Goal: Task Accomplishment & Management: Complete application form

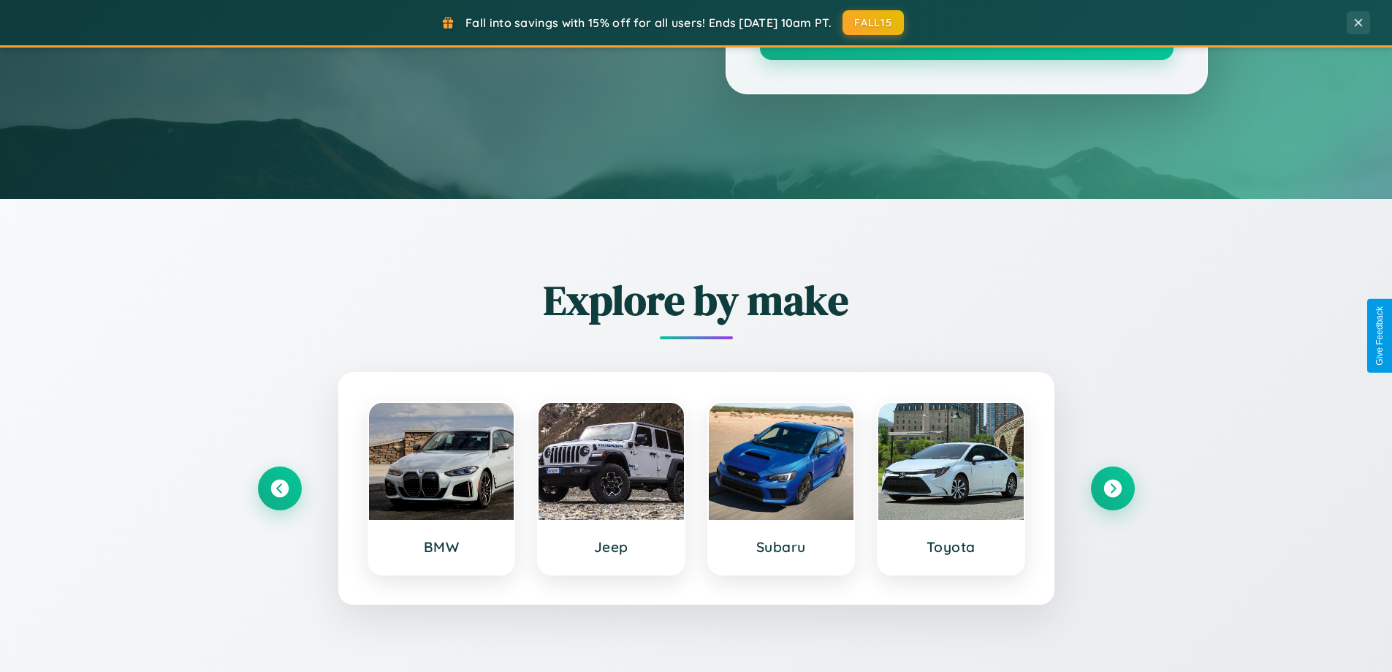
scroll to position [2812, 0]
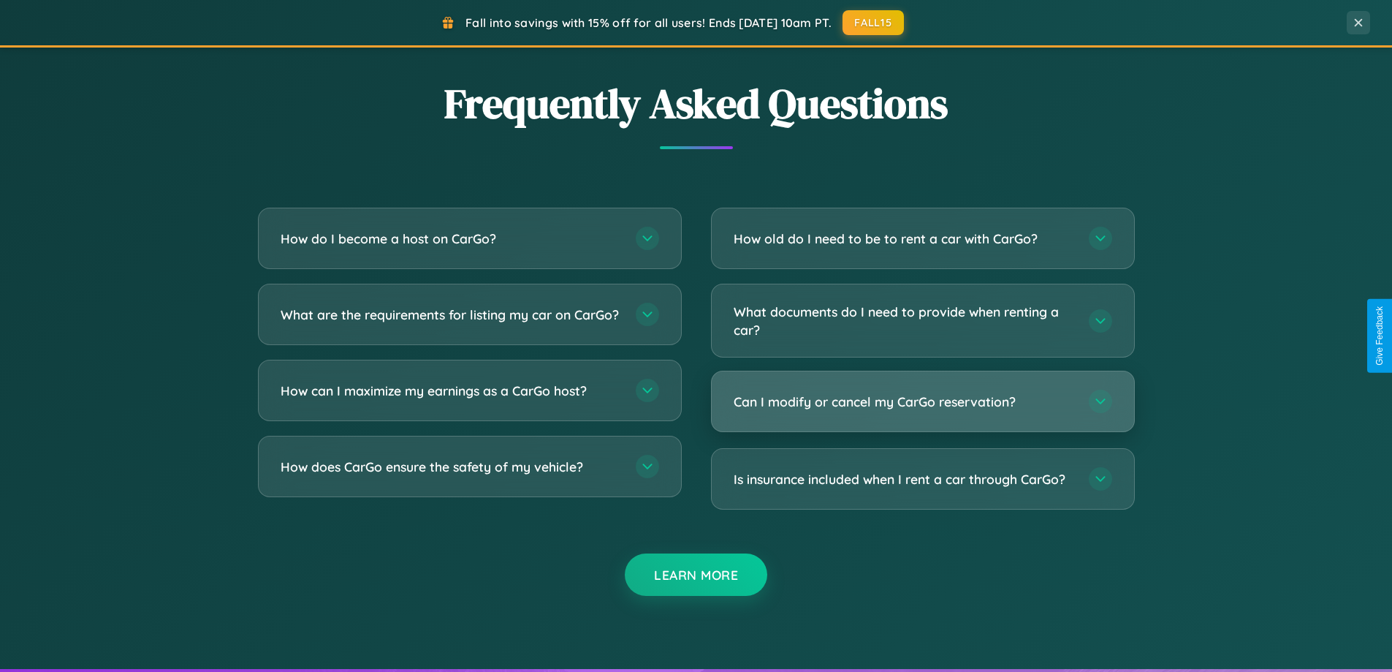
click at [922, 402] on h3 "Can I modify or cancel my CarGo reservation?" at bounding box center [904, 401] width 341 height 18
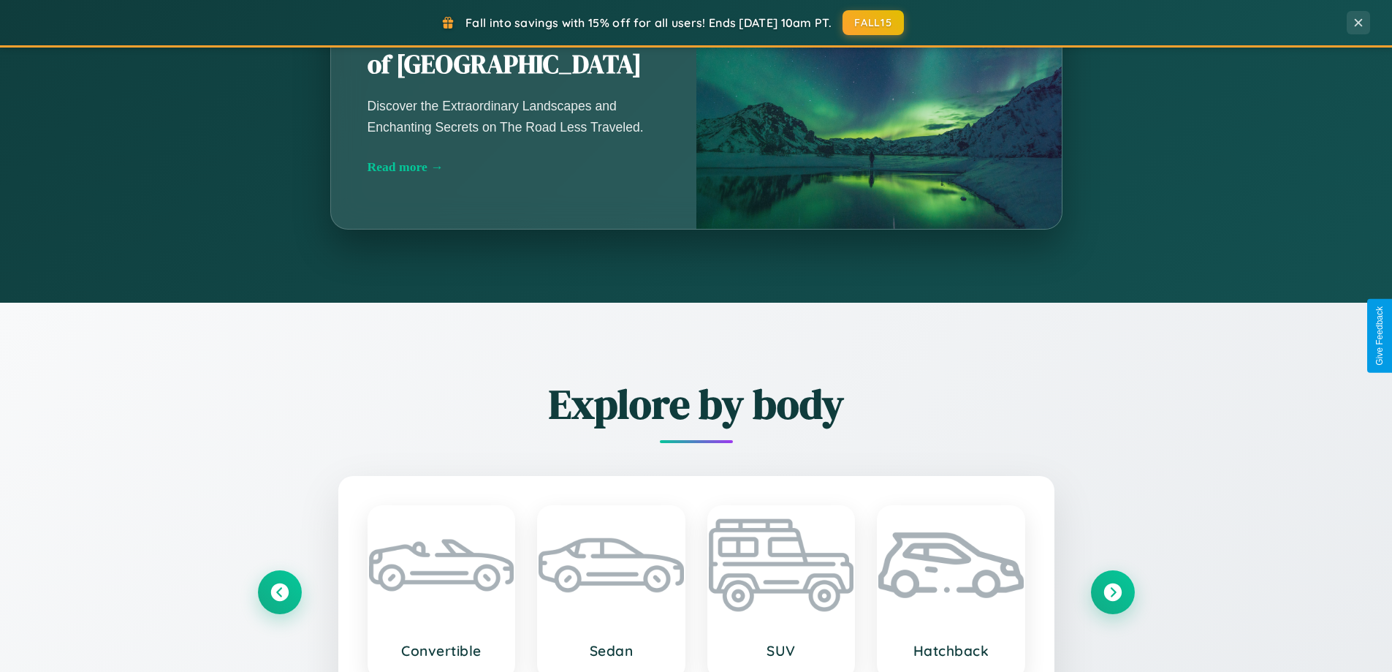
scroll to position [630, 0]
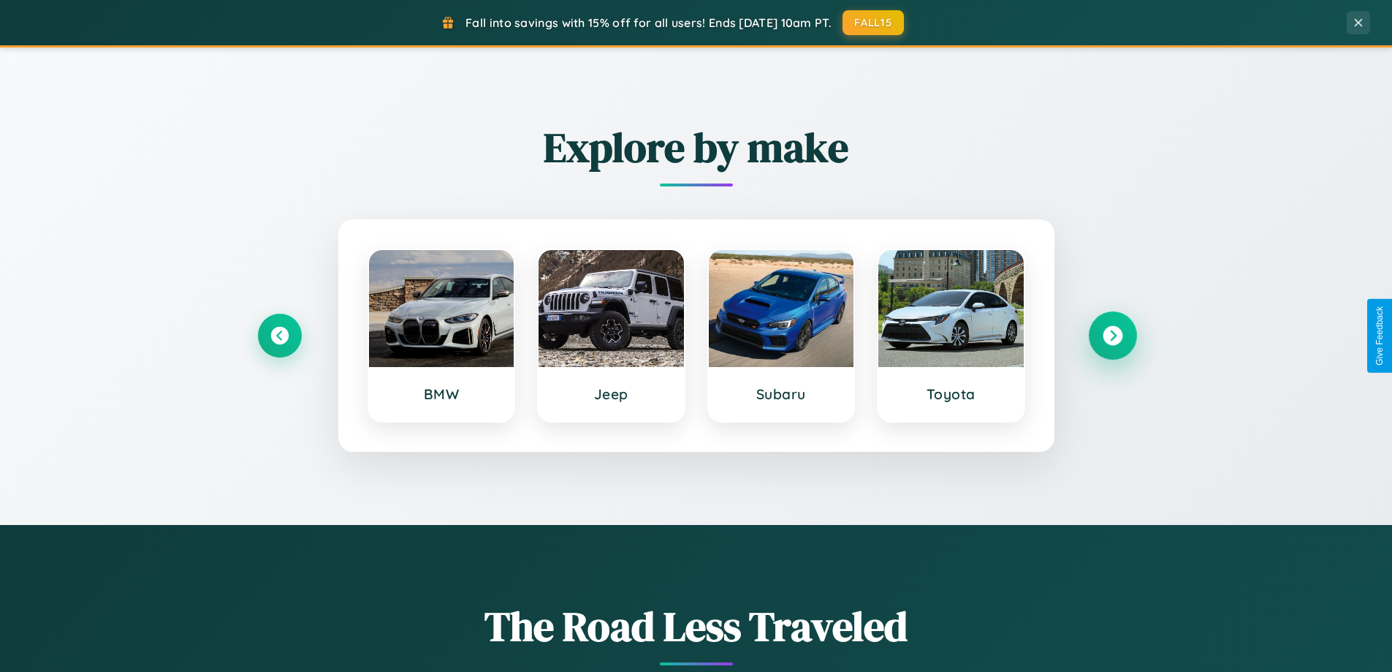
click at [1112, 335] on icon at bounding box center [1113, 336] width 20 height 20
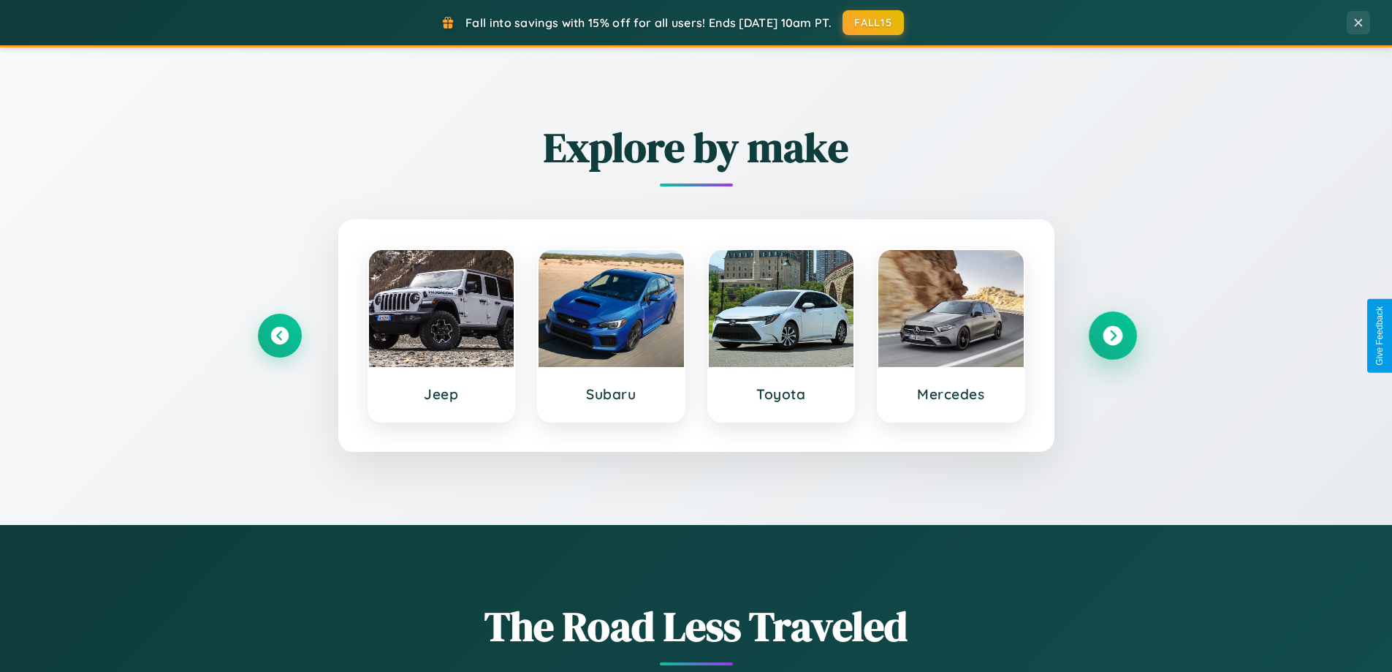
click at [1112, 335] on icon at bounding box center [1113, 336] width 20 height 20
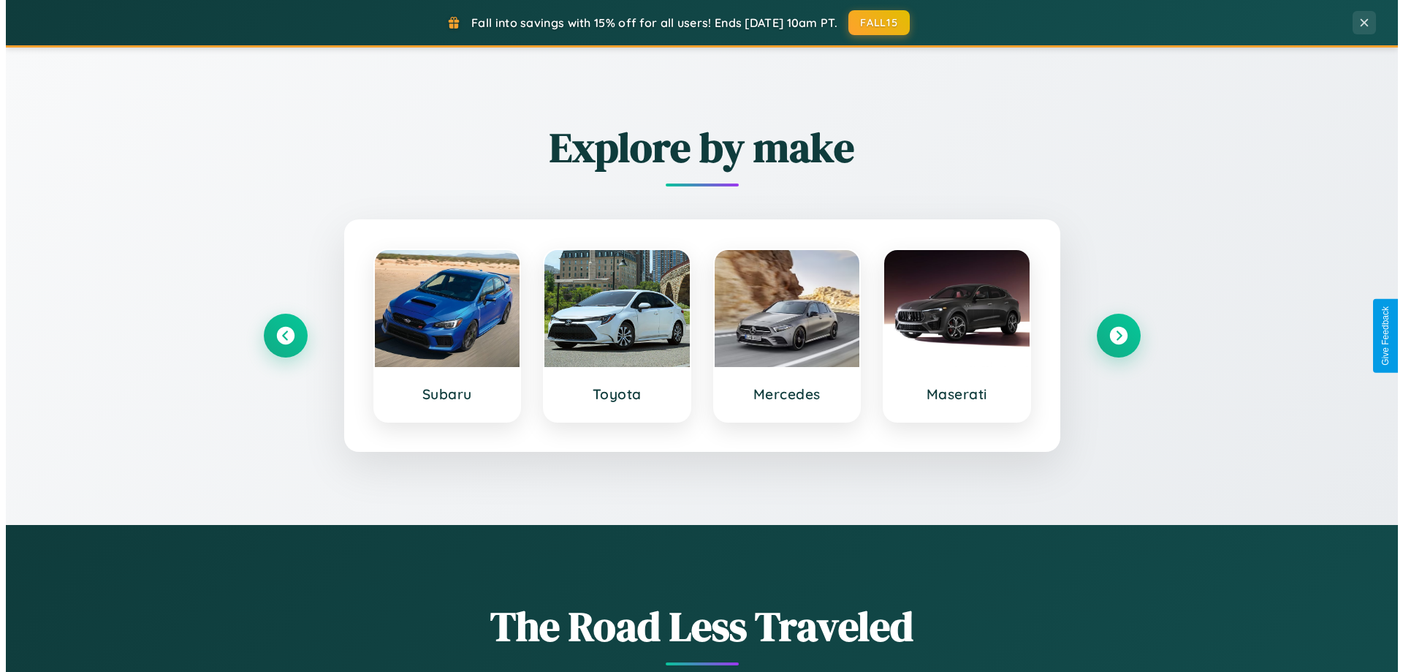
scroll to position [0, 0]
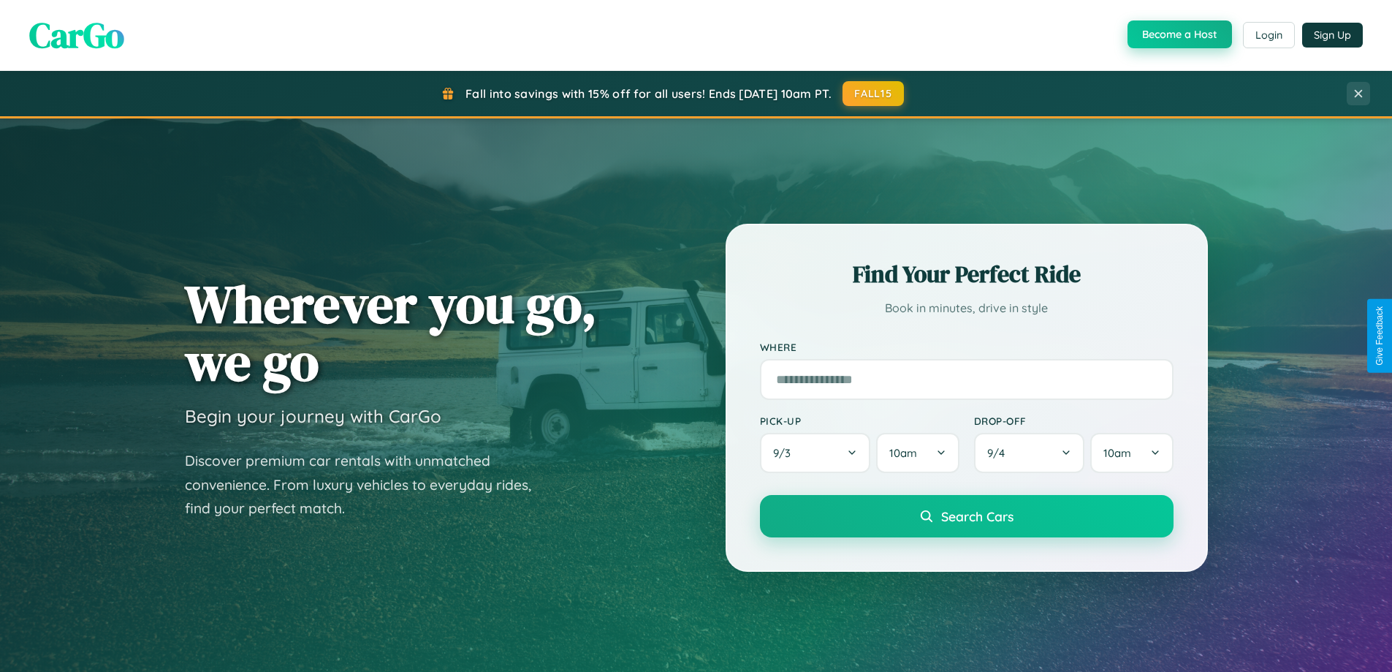
click at [1178, 35] on button "Become a Host" at bounding box center [1180, 34] width 105 height 28
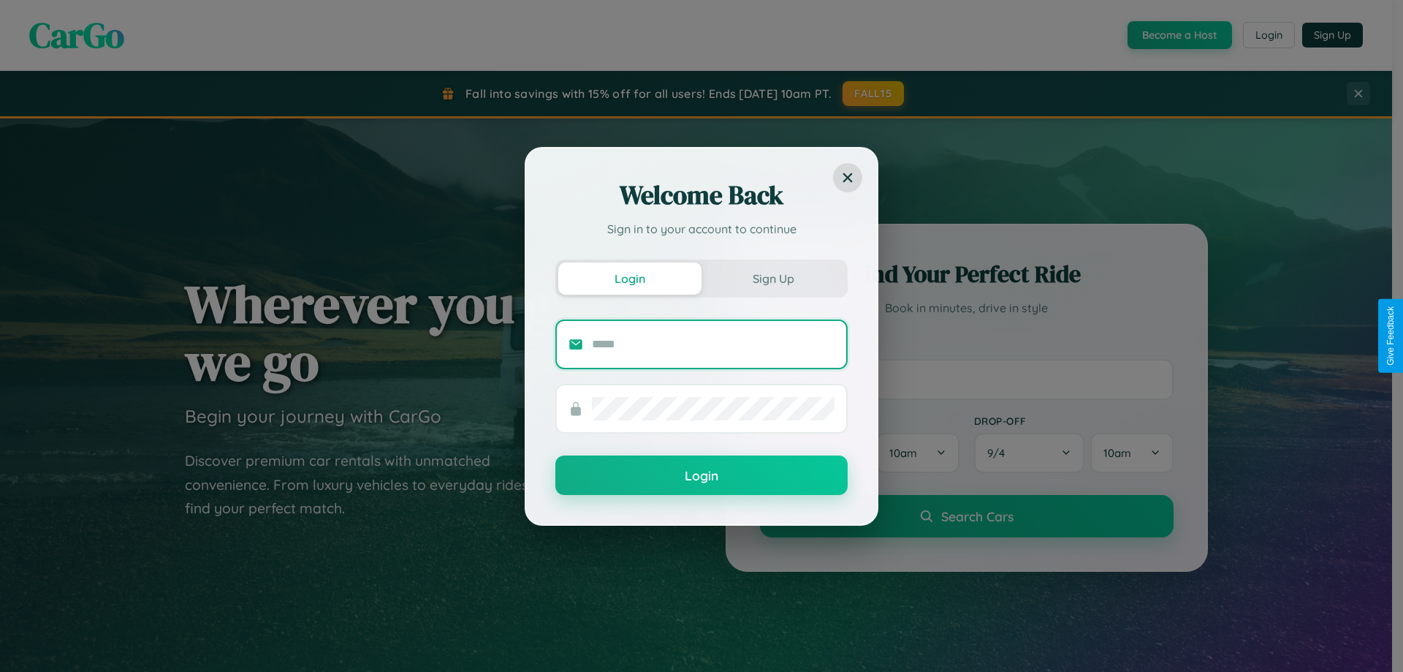
click at [713, 343] on input "text" at bounding box center [713, 344] width 243 height 23
type input "**********"
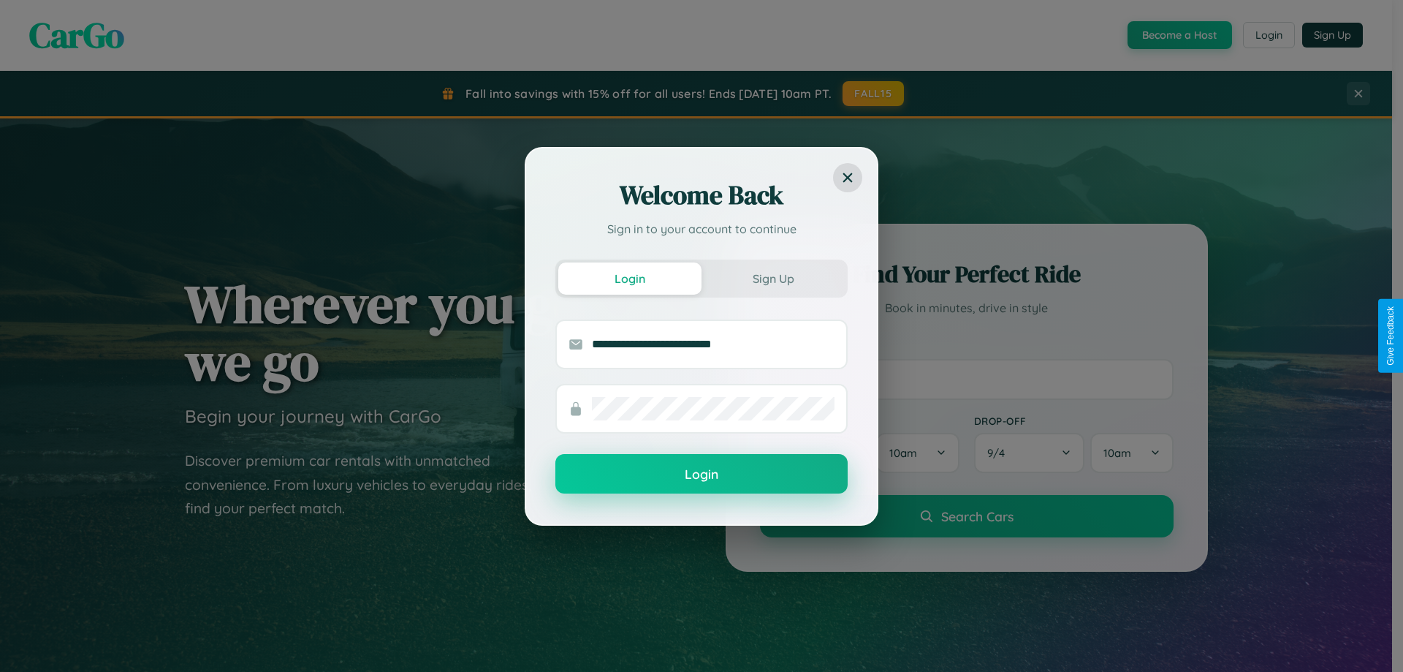
click at [702, 474] on button "Login" at bounding box center [701, 473] width 292 height 39
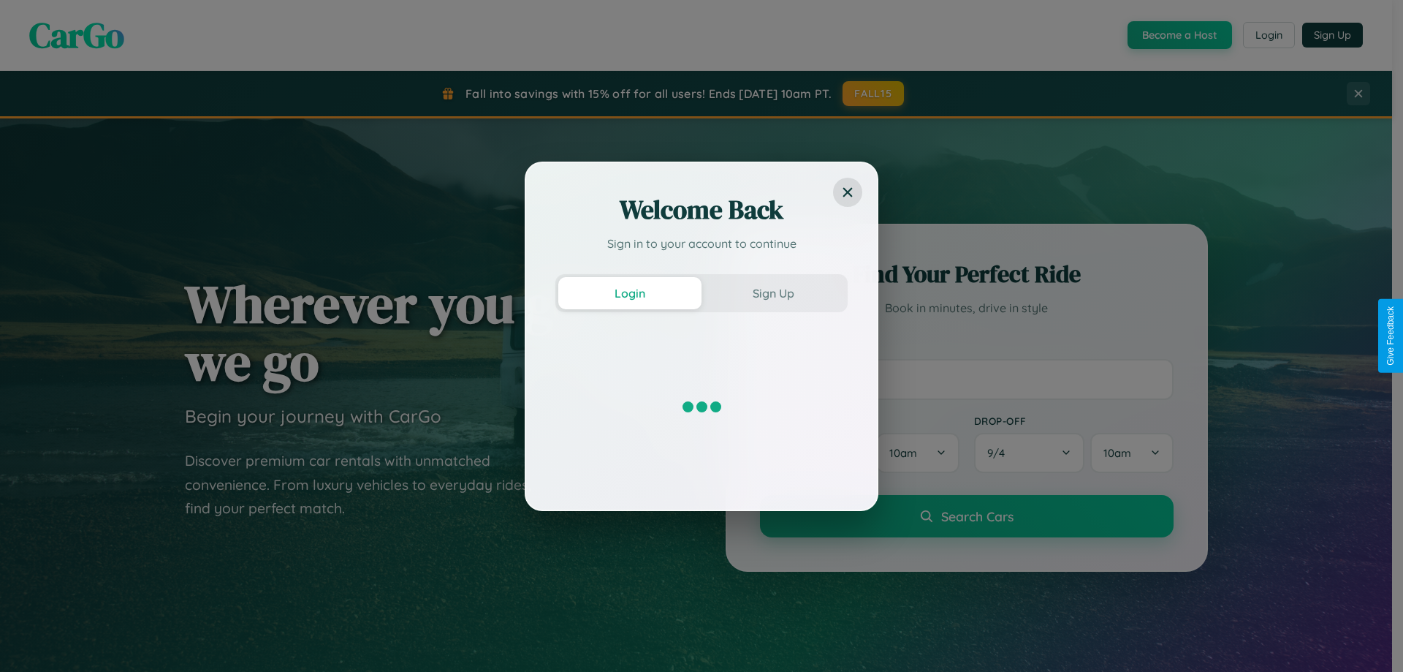
click at [1178, 35] on div "Welcome Back Sign in to your account to continue Login Sign Up" at bounding box center [701, 336] width 1403 height 672
click at [773, 292] on button "Sign Up" at bounding box center [773, 293] width 143 height 32
